Goal: Find specific page/section: Find specific page/section

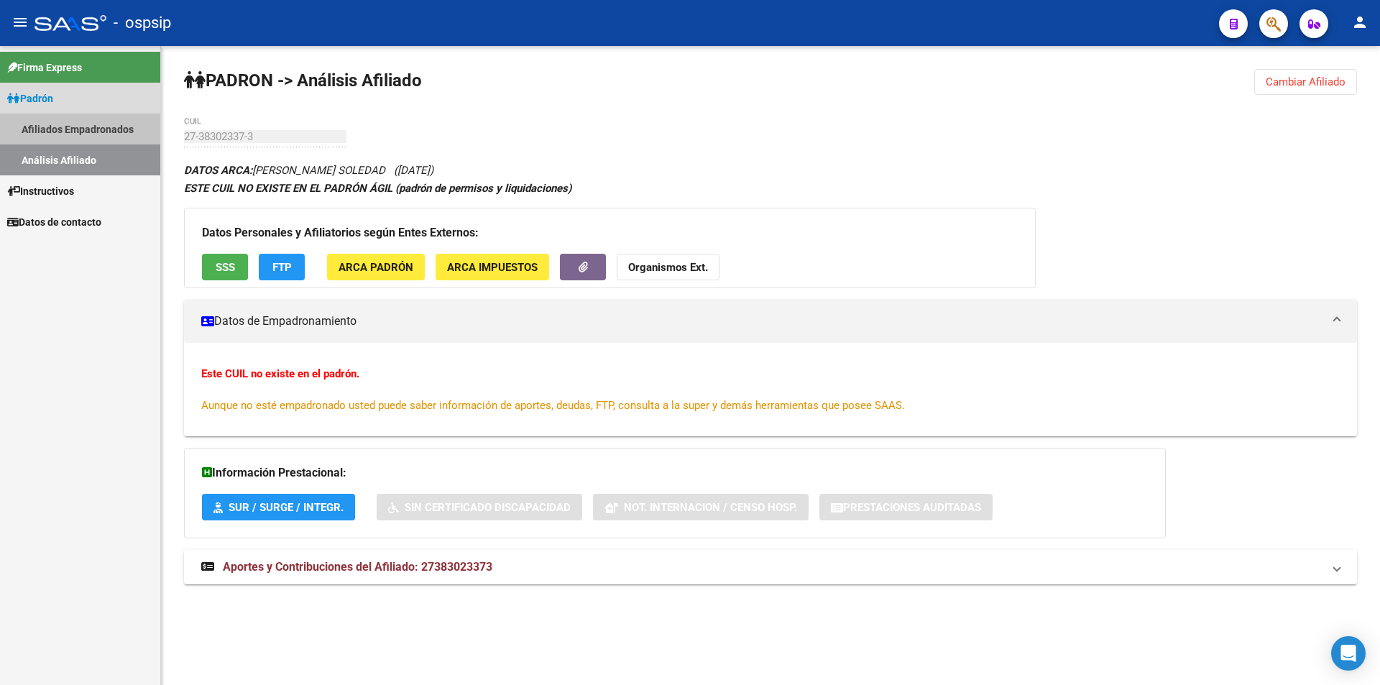
click at [100, 134] on link "Afiliados Empadronados" at bounding box center [80, 129] width 160 height 31
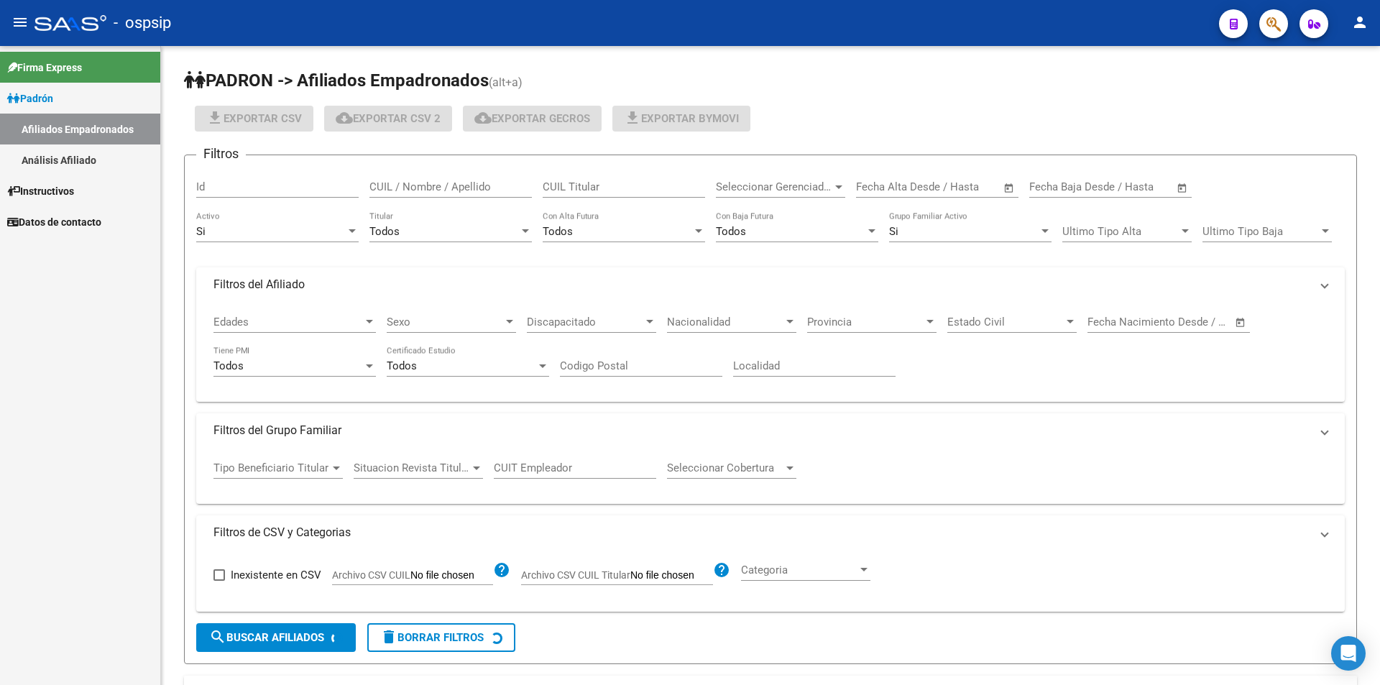
click at [105, 162] on link "Análisis Afiliado" at bounding box center [80, 159] width 160 height 31
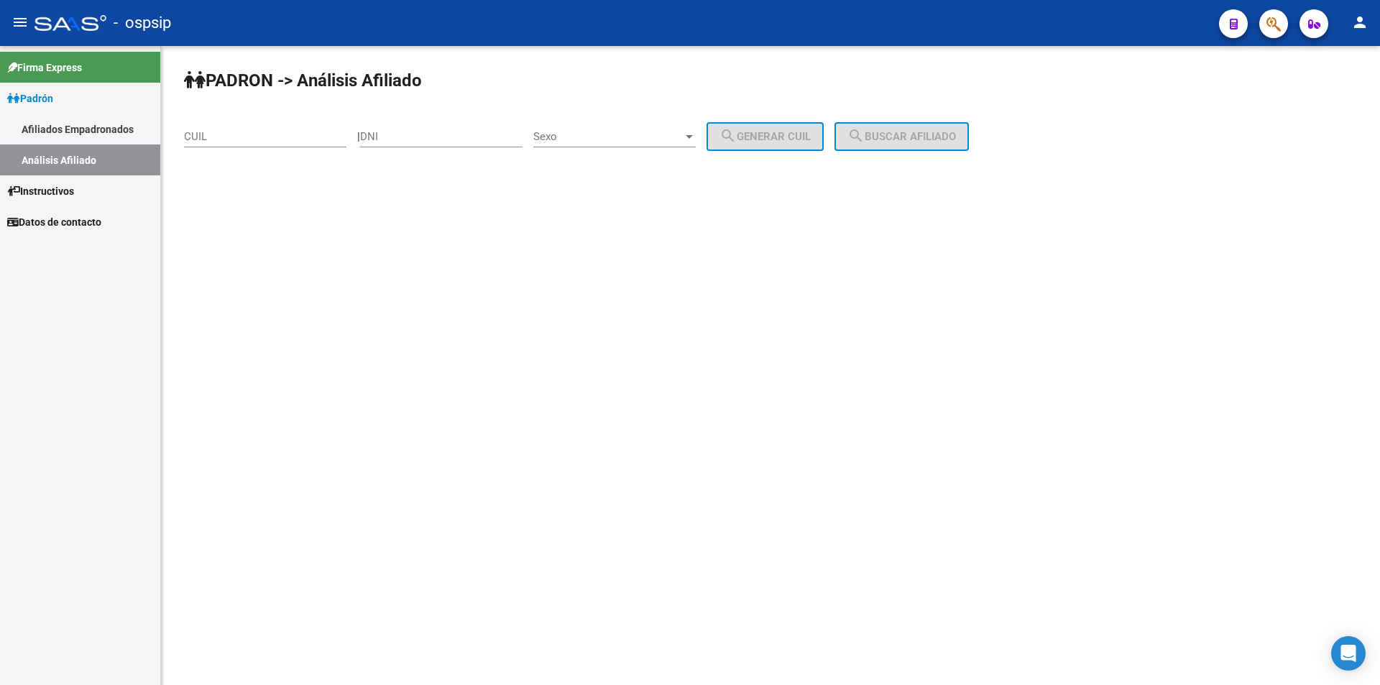
drag, startPoint x: 329, startPoint y: 151, endPoint x: 374, endPoint y: 144, distance: 45.1
click at [346, 146] on div "CUIL" at bounding box center [265, 138] width 162 height 45
click at [375, 144] on div "PADRON -> Análisis Afiliado CUIL | DNI Sexo Sexo search Generar CUIL search Bus…" at bounding box center [770, 121] width 1219 height 151
click at [404, 138] on input "DNI" at bounding box center [441, 136] width 162 height 13
paste input "35267424"
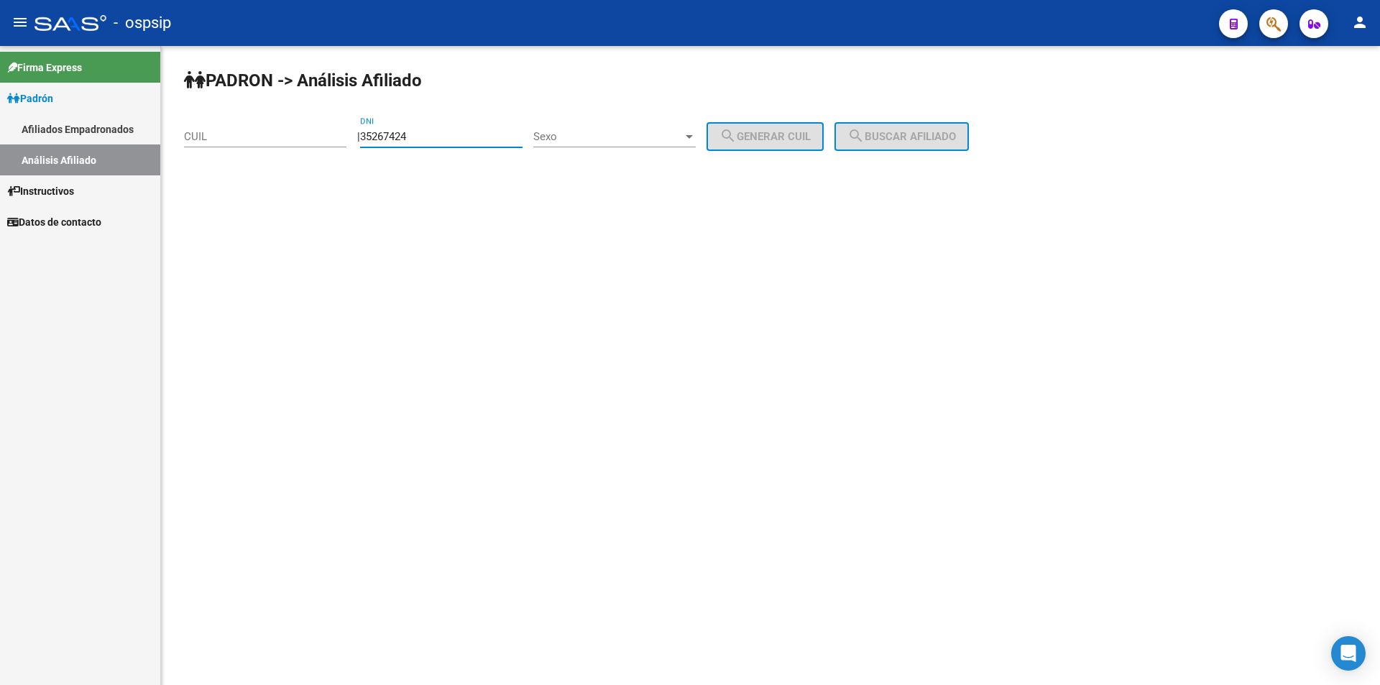
type input "35267424"
click at [318, 142] on input "CUIL" at bounding box center [265, 136] width 162 height 13
click at [329, 142] on input "CUIL" at bounding box center [265, 136] width 162 height 13
click at [683, 138] on span "Sexo" at bounding box center [608, 136] width 150 height 13
click at [651, 124] on span "Masculino" at bounding box center [630, 137] width 162 height 32
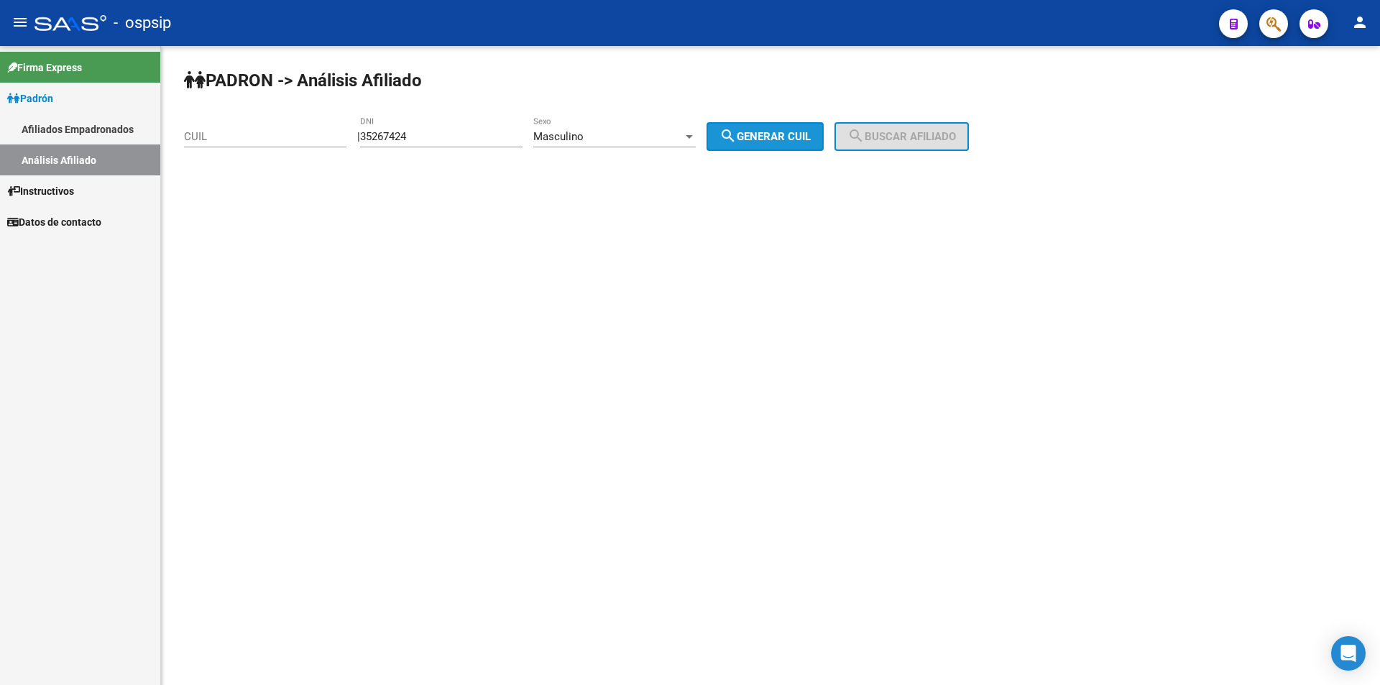
click at [755, 138] on span "search Generar CUIL" at bounding box center [765, 136] width 91 height 13
type input "23-35267424-9"
click at [895, 144] on button "search Buscar afiliado" at bounding box center [902, 136] width 134 height 29
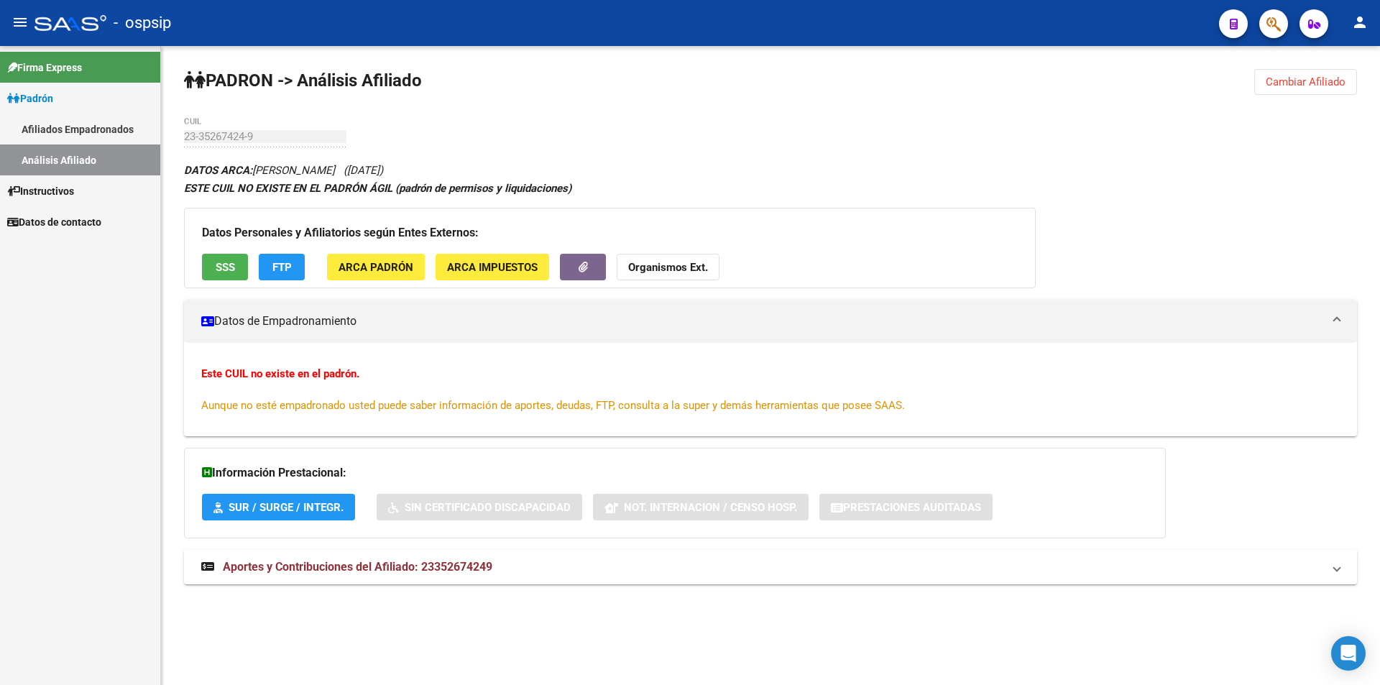
click at [1303, 88] on button "Cambiar Afiliado" at bounding box center [1305, 82] width 103 height 26
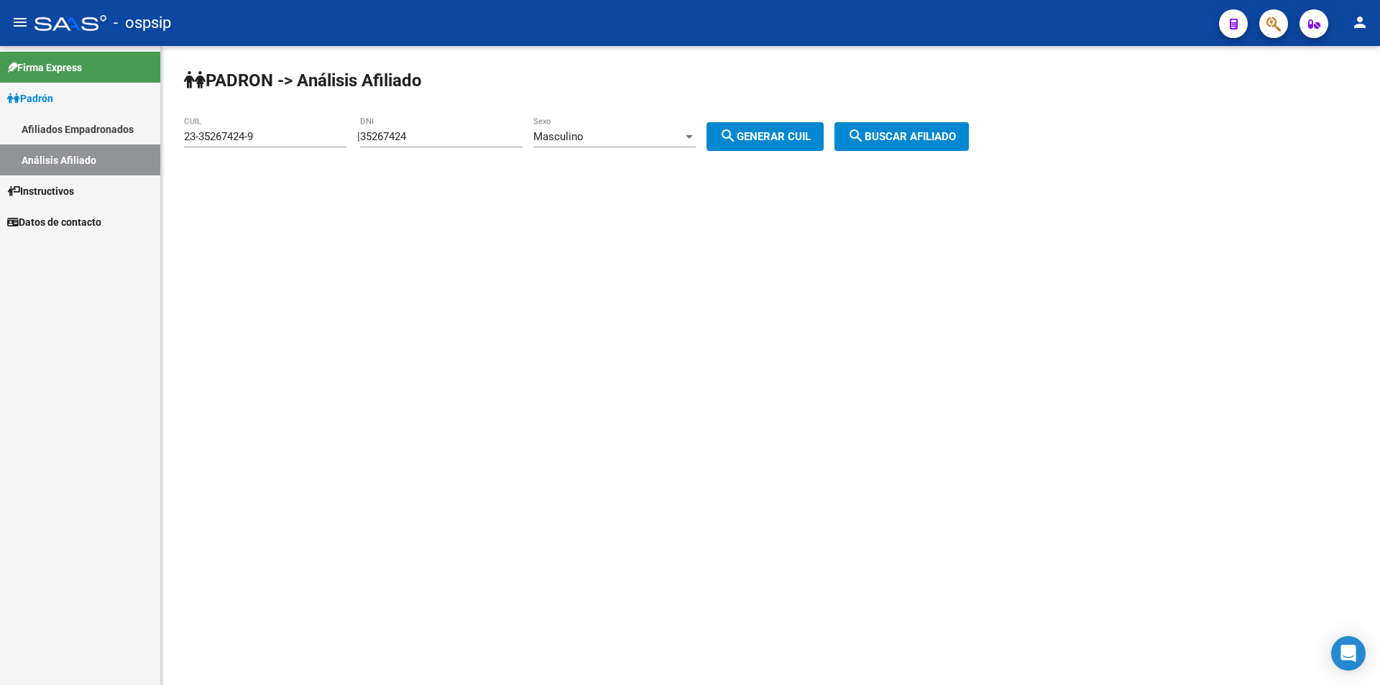
click at [907, 127] on button "search Buscar afiliado" at bounding box center [902, 136] width 134 height 29
